Goal: Find specific page/section: Find specific page/section

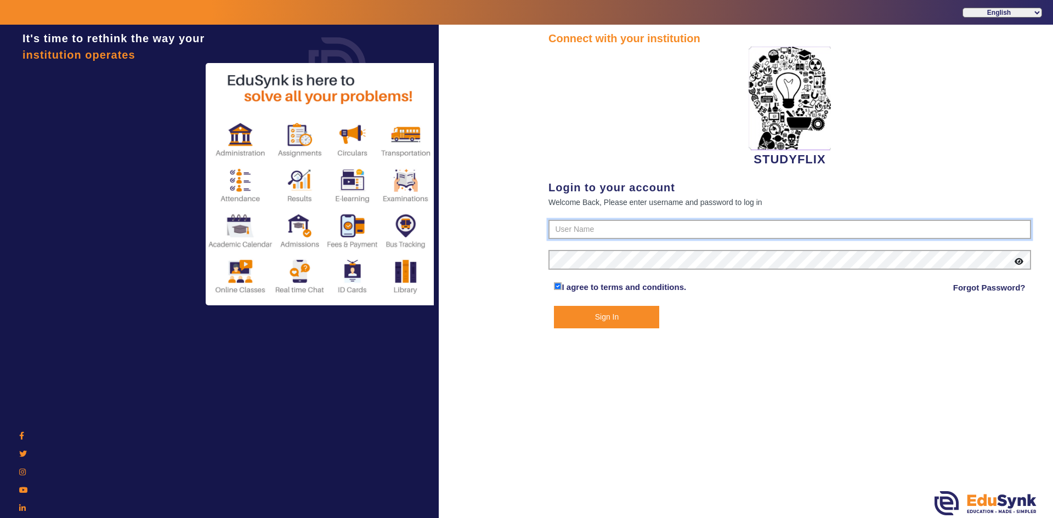
type input "6354922771"
click at [580, 323] on button "Sign In" at bounding box center [606, 317] width 105 height 22
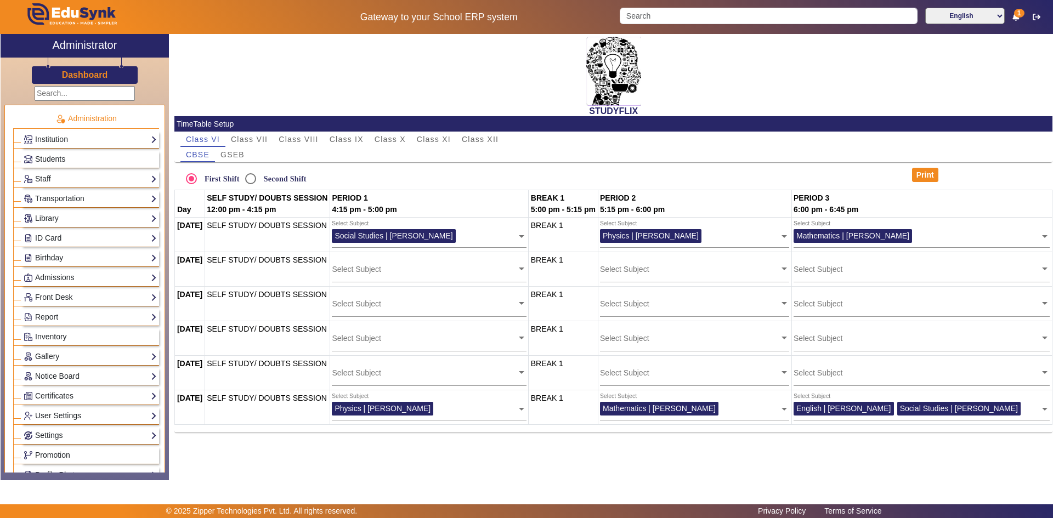
scroll to position [274, 0]
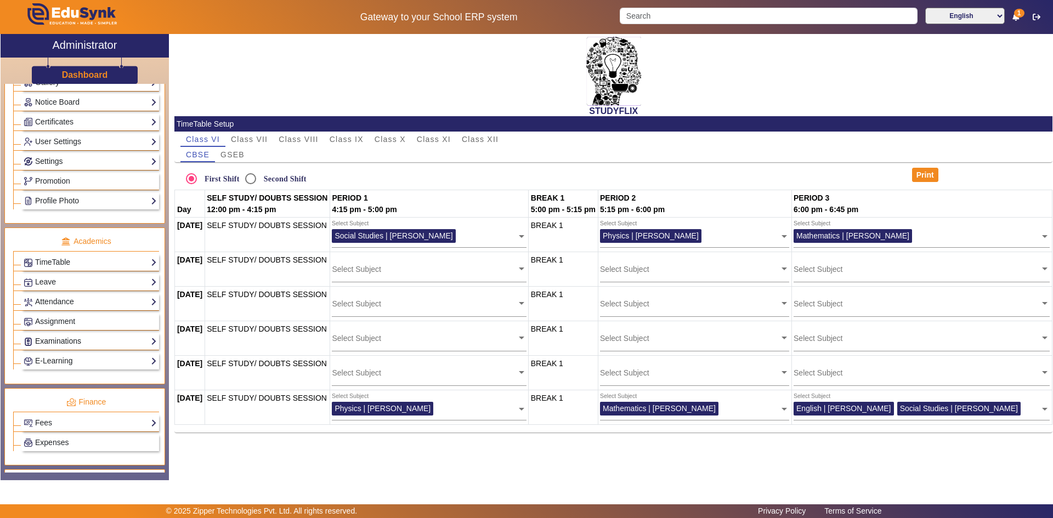
click at [69, 338] on link "Examinations" at bounding box center [90, 341] width 133 height 13
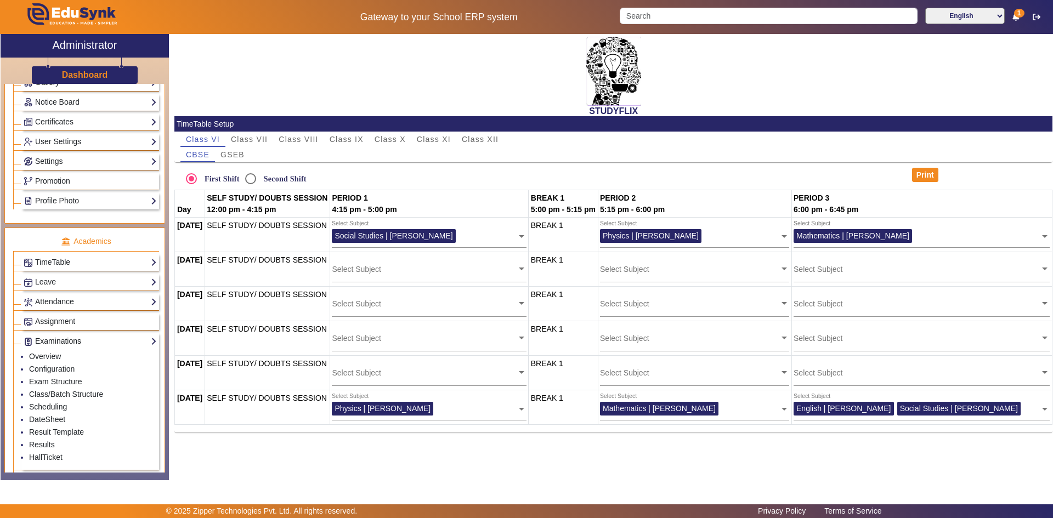
click at [67, 338] on link "Examinations" at bounding box center [90, 341] width 133 height 13
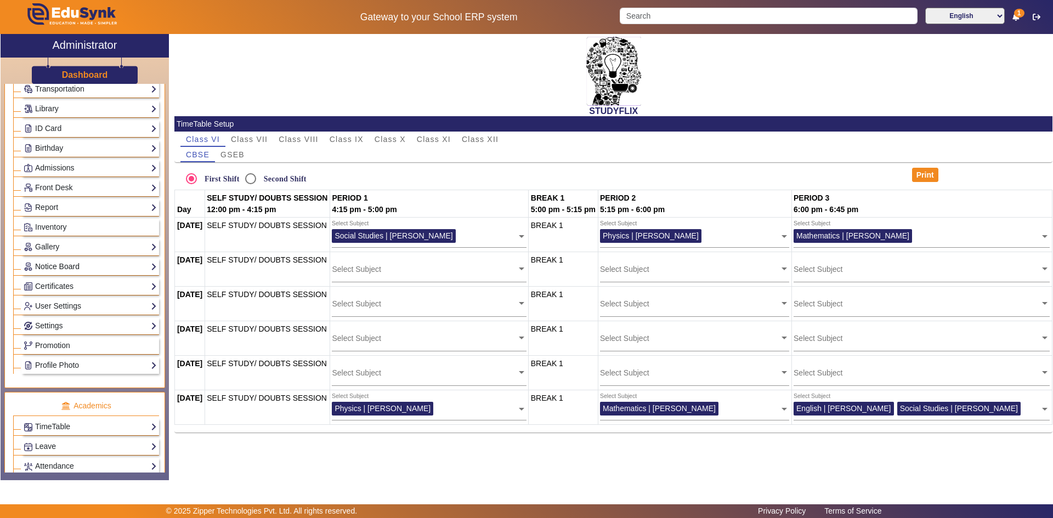
scroll to position [0, 0]
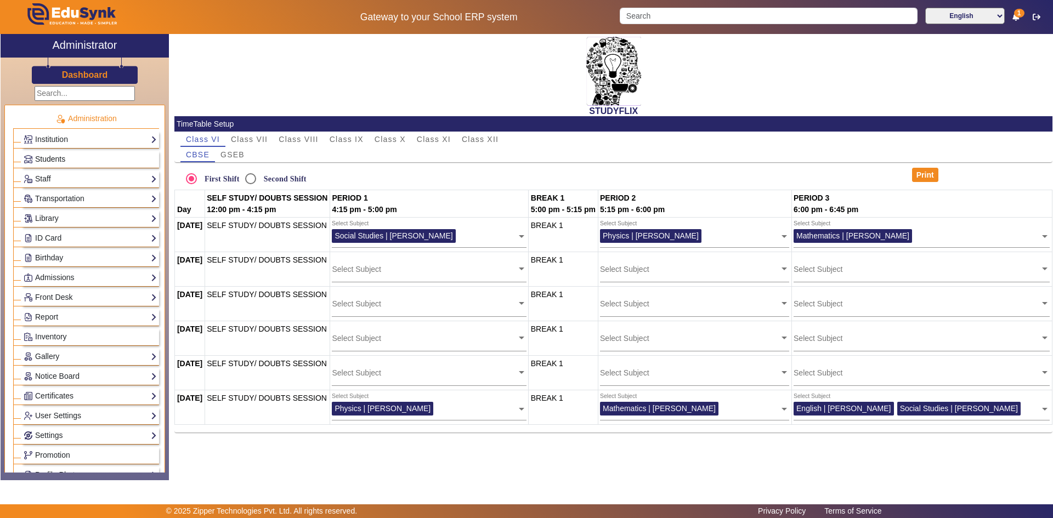
click at [61, 158] on span "Students" at bounding box center [50, 159] width 30 height 9
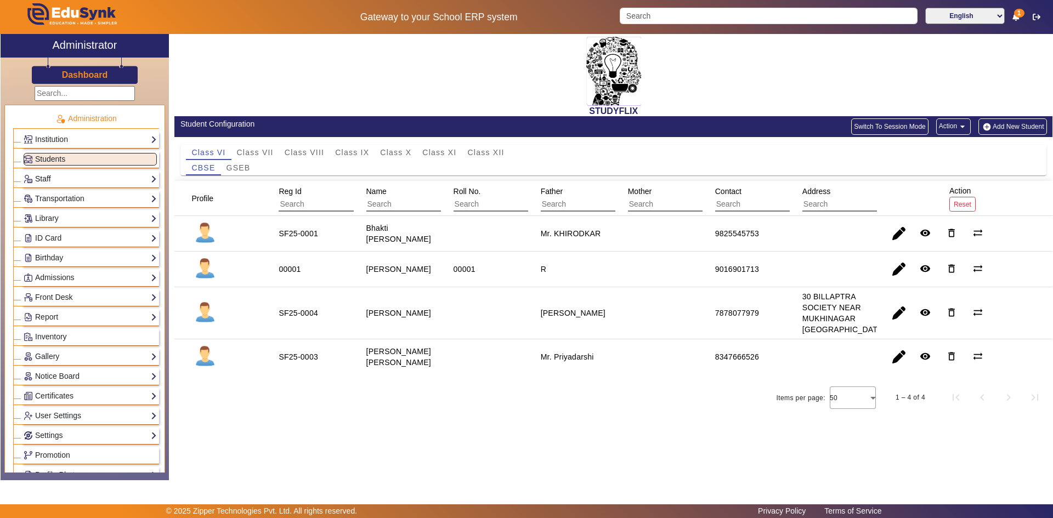
click at [51, 181] on link "Staff" at bounding box center [90, 179] width 133 height 13
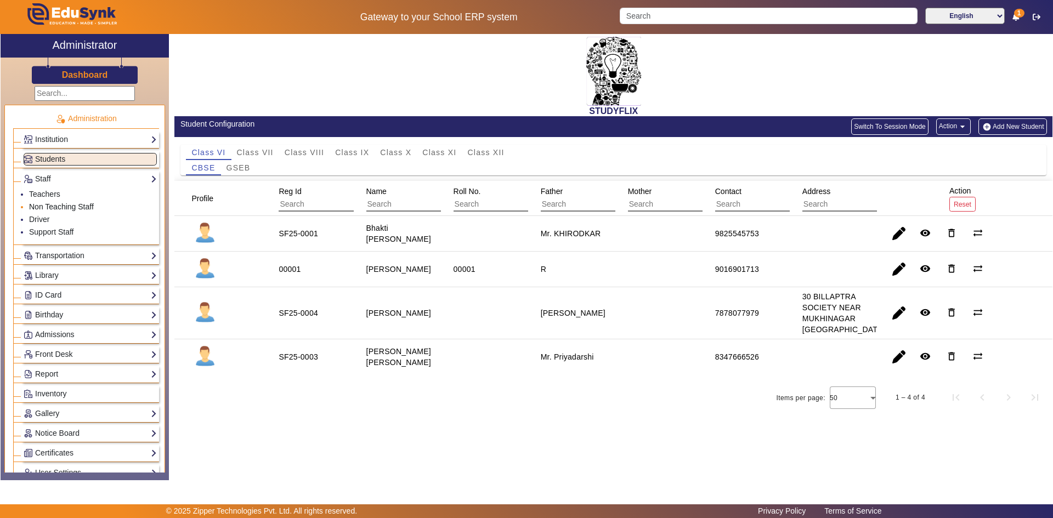
click at [53, 208] on link "Non Teaching Staff" at bounding box center [61, 206] width 65 height 9
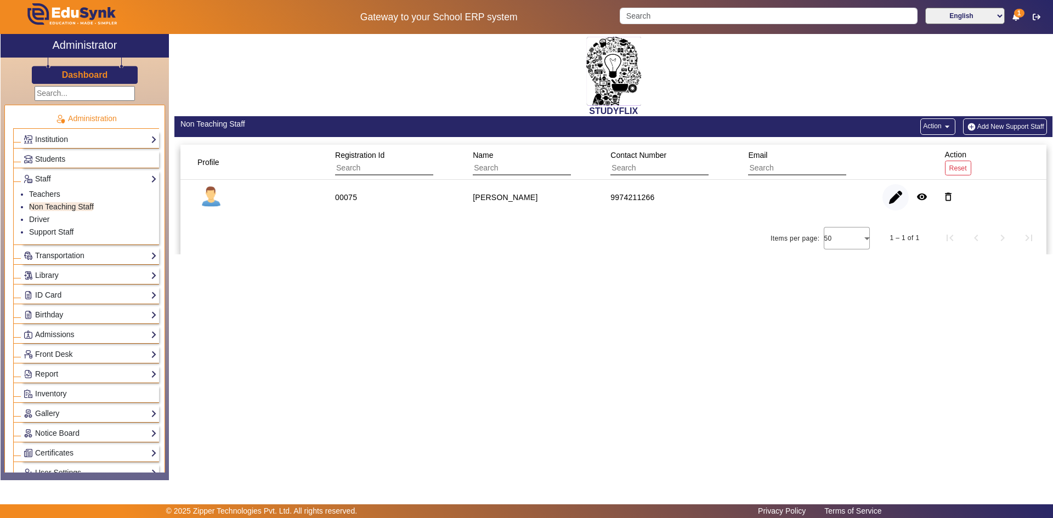
click at [896, 199] on span "button" at bounding box center [895, 197] width 26 height 26
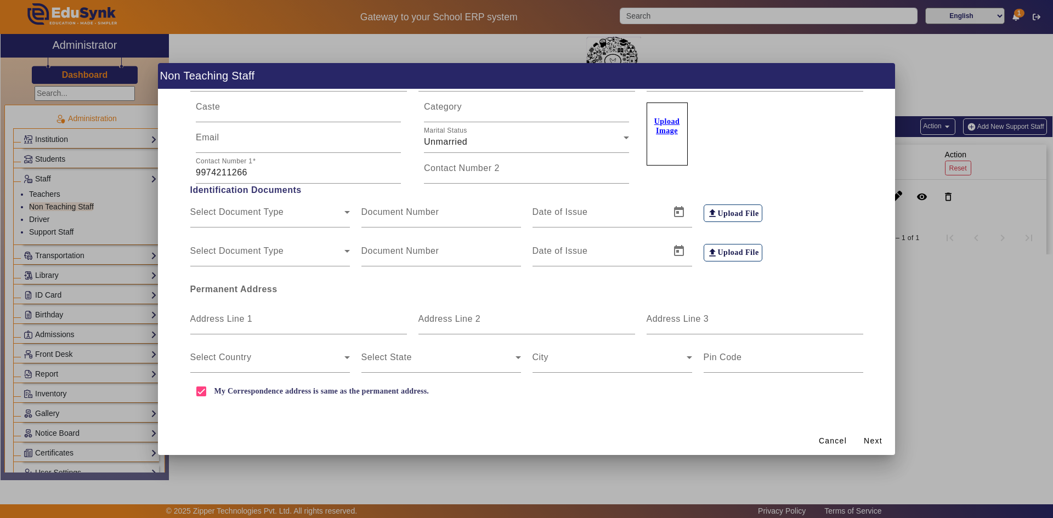
scroll to position [163, 0]
click at [993, 259] on div at bounding box center [526, 259] width 1053 height 518
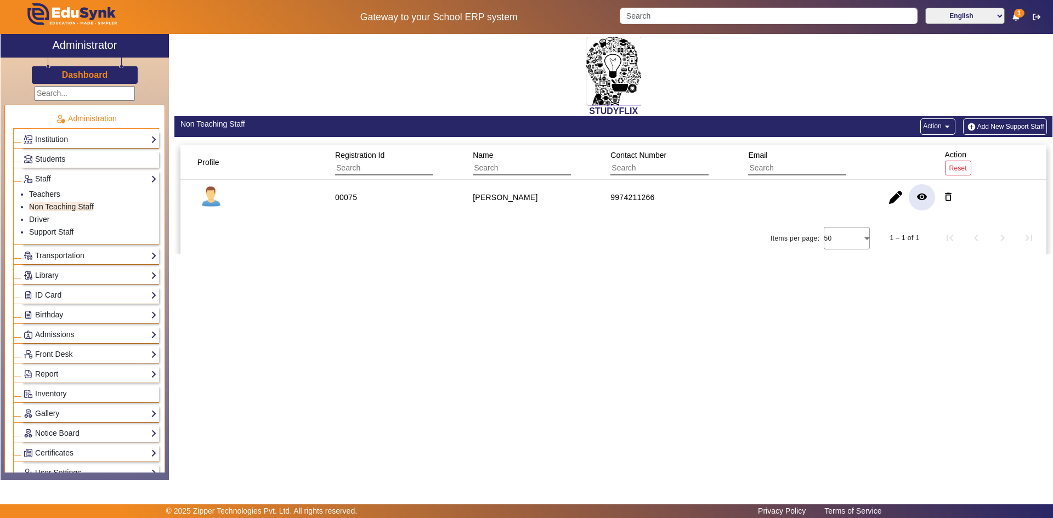
click at [922, 197] on mat-icon "remove_red_eye" at bounding box center [921, 196] width 11 height 11
